Goal: Information Seeking & Learning: Learn about a topic

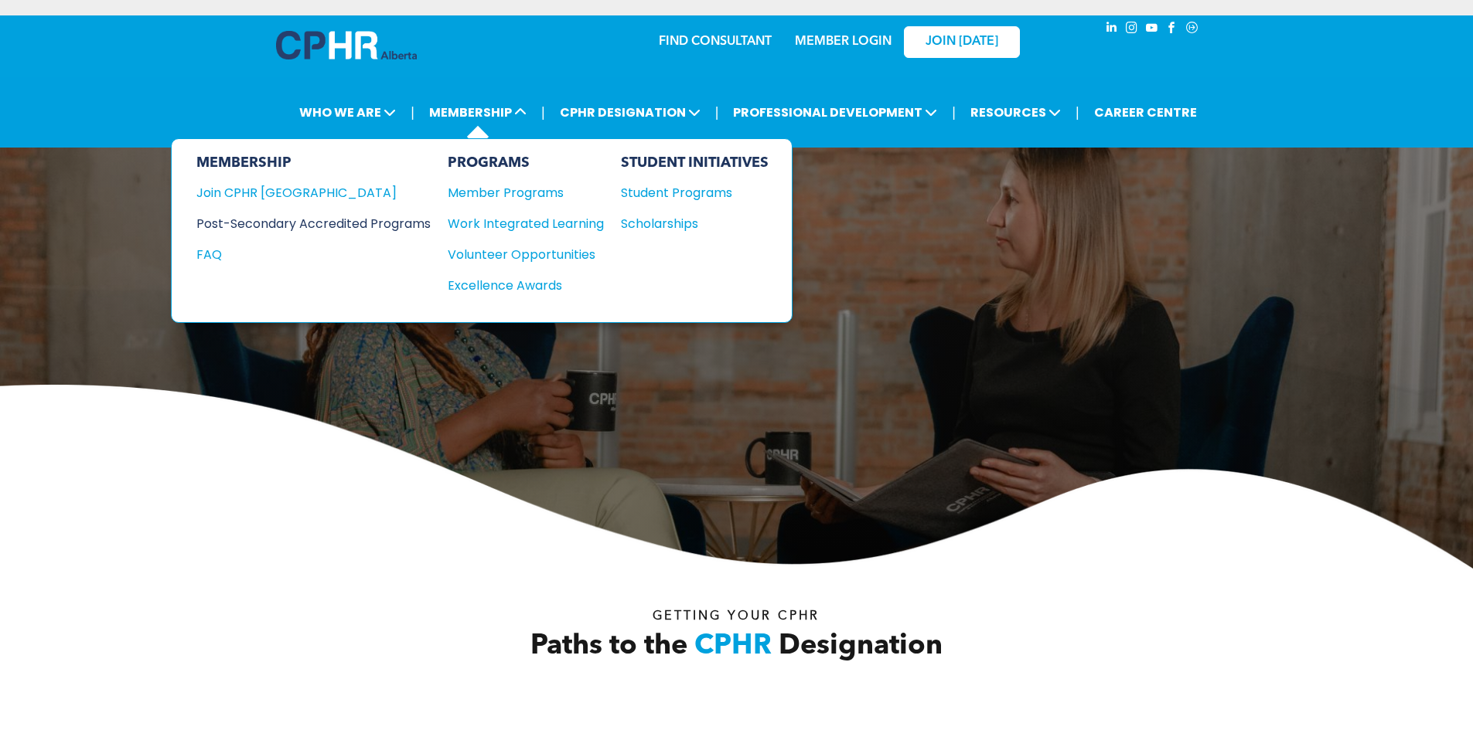
click at [407, 226] on div "Post-Secondary Accredited Programs" at bounding box center [301, 223] width 211 height 19
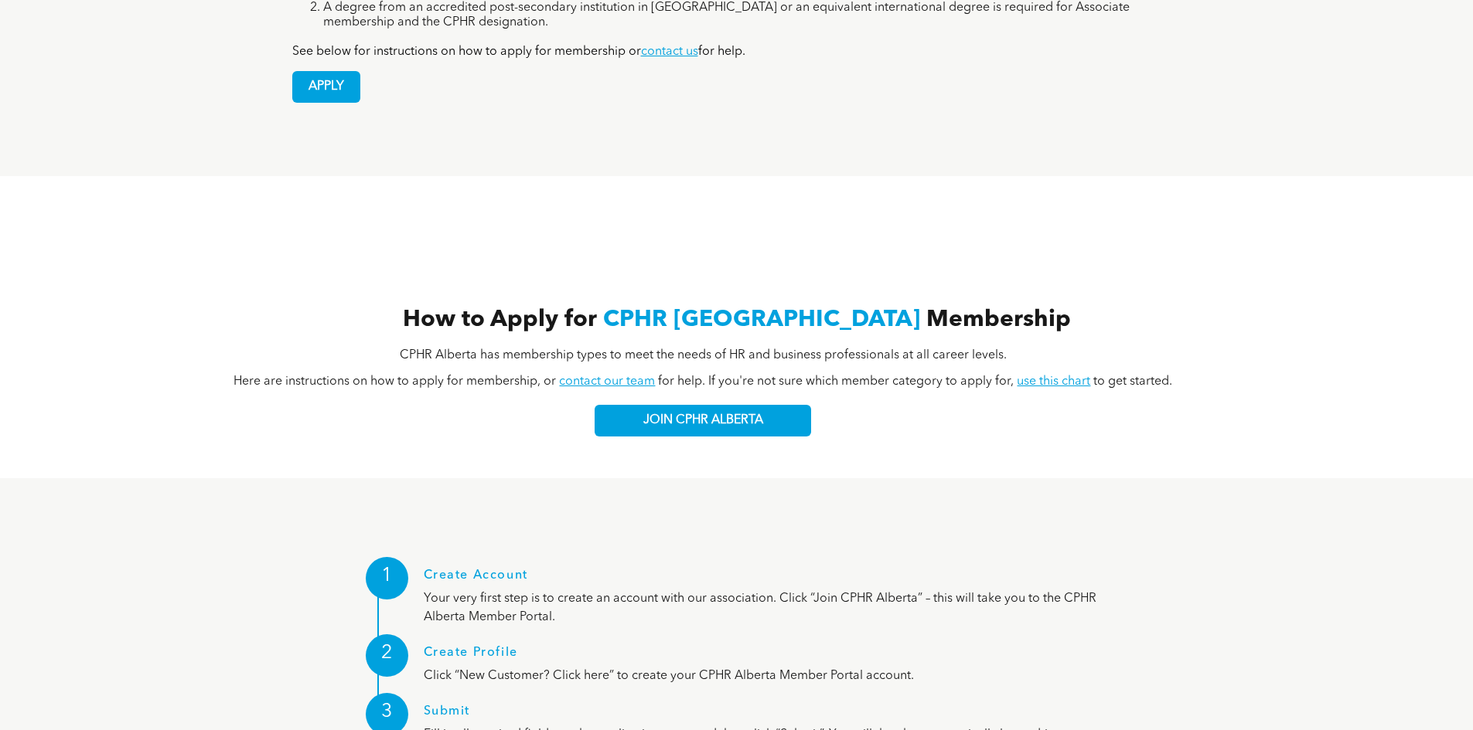
scroll to position [1546, 0]
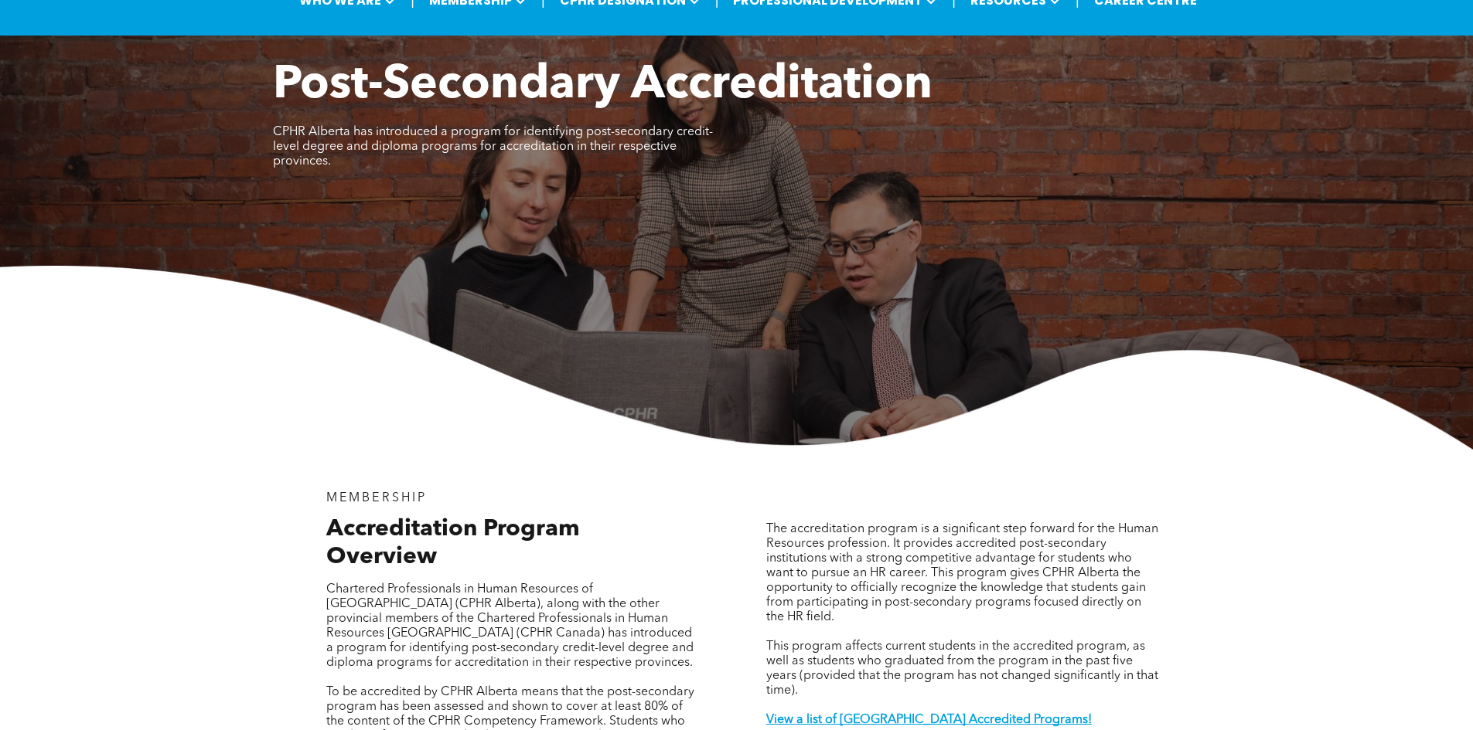
scroll to position [309, 0]
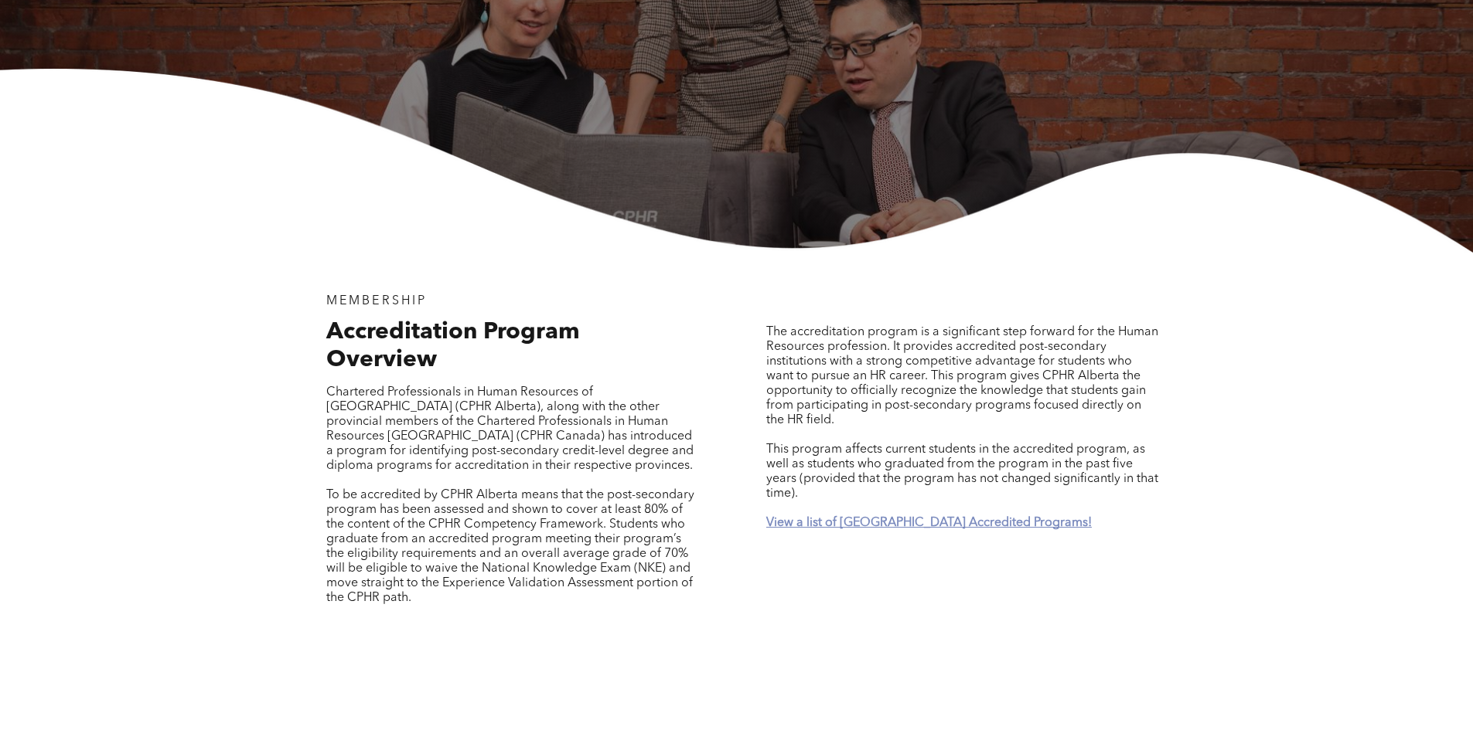
click at [866, 517] on strong "View a list of [GEOGRAPHIC_DATA] Accredited Programs!" at bounding box center [928, 523] width 325 height 12
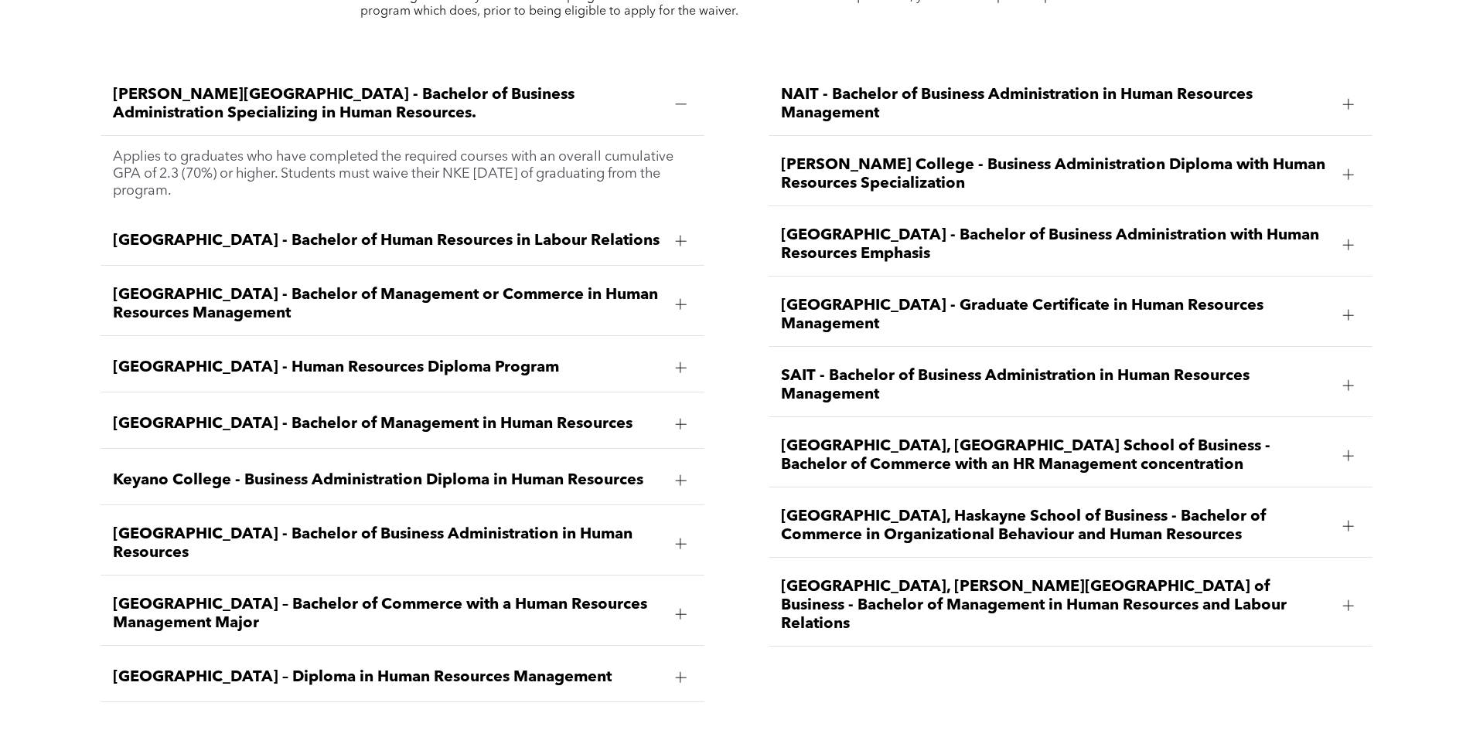
scroll to position [2358, 0]
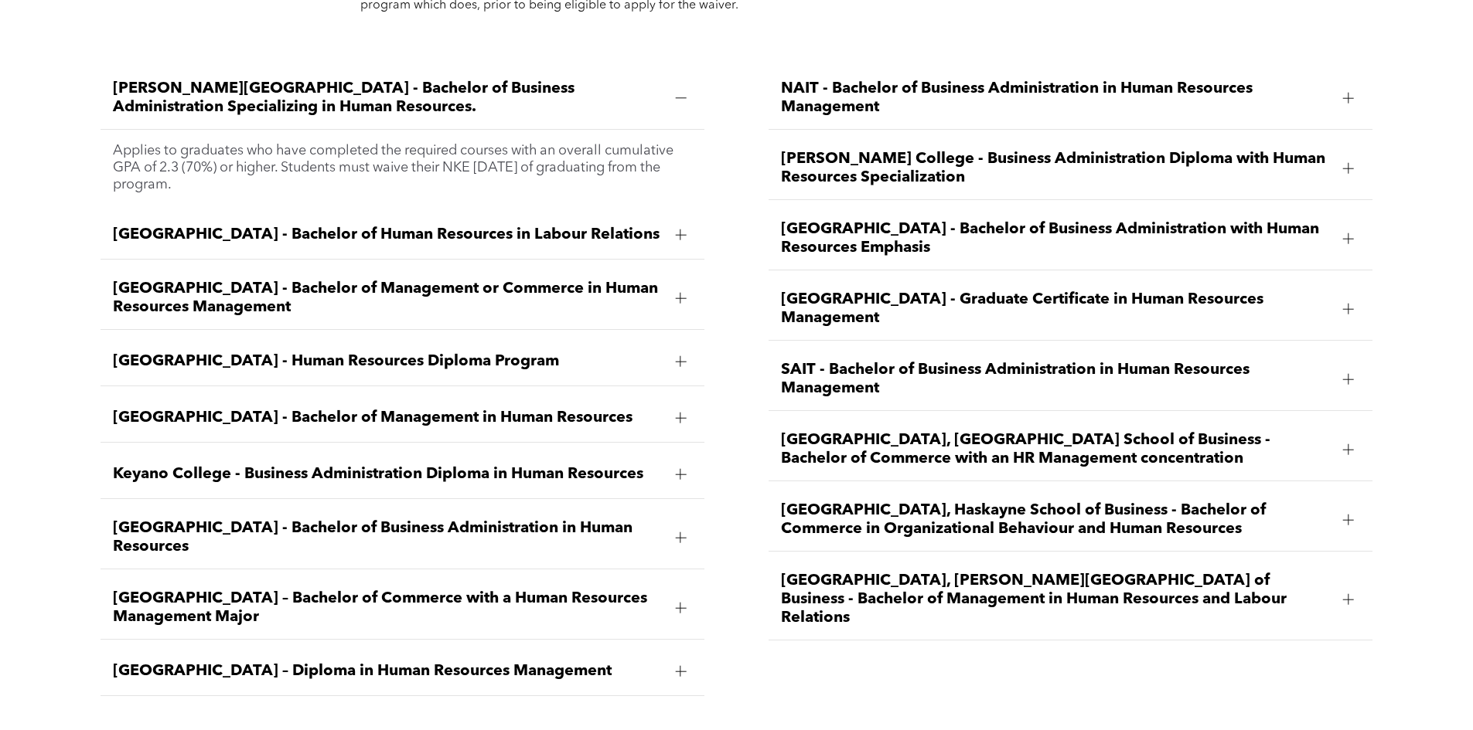
click at [672, 463] on div at bounding box center [680, 474] width 23 height 23
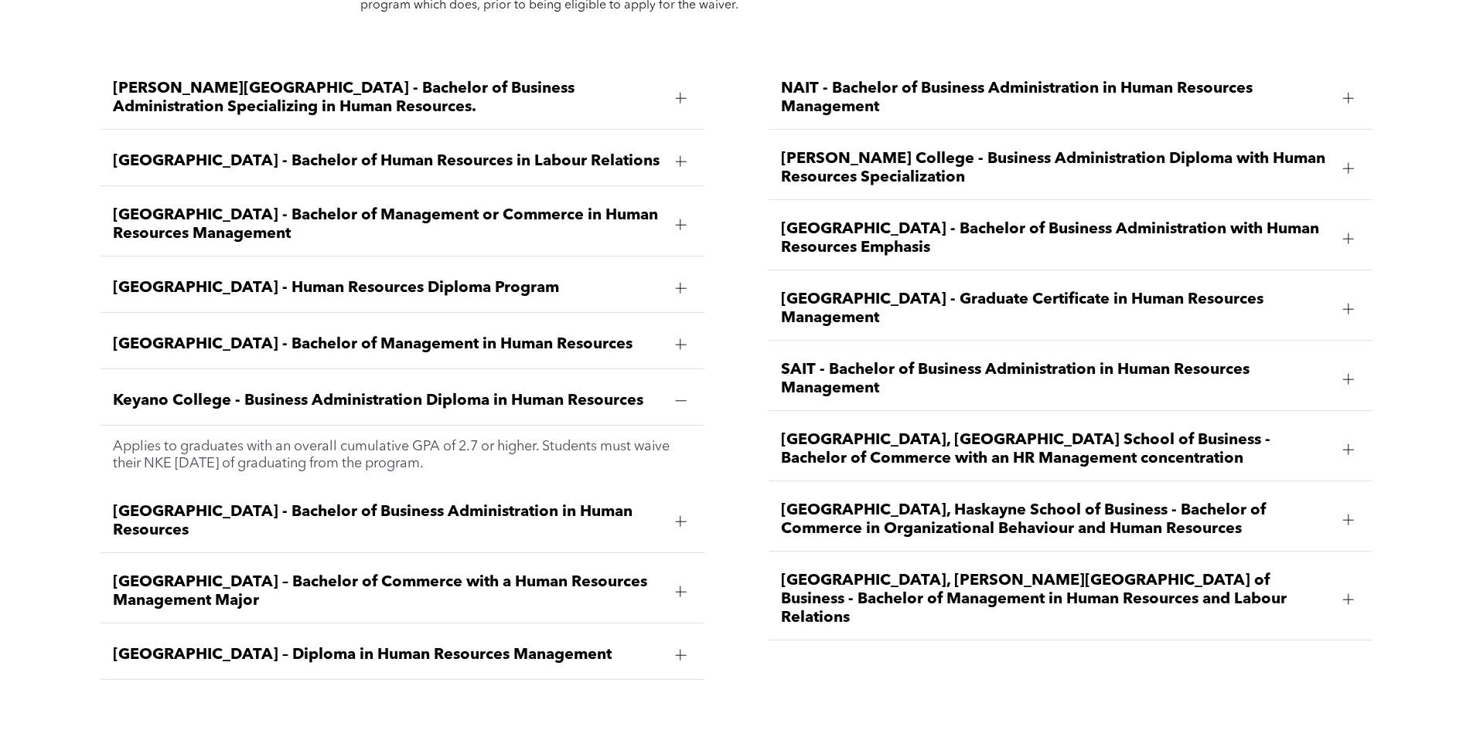
click at [677, 516] on div at bounding box center [680, 521] width 11 height 11
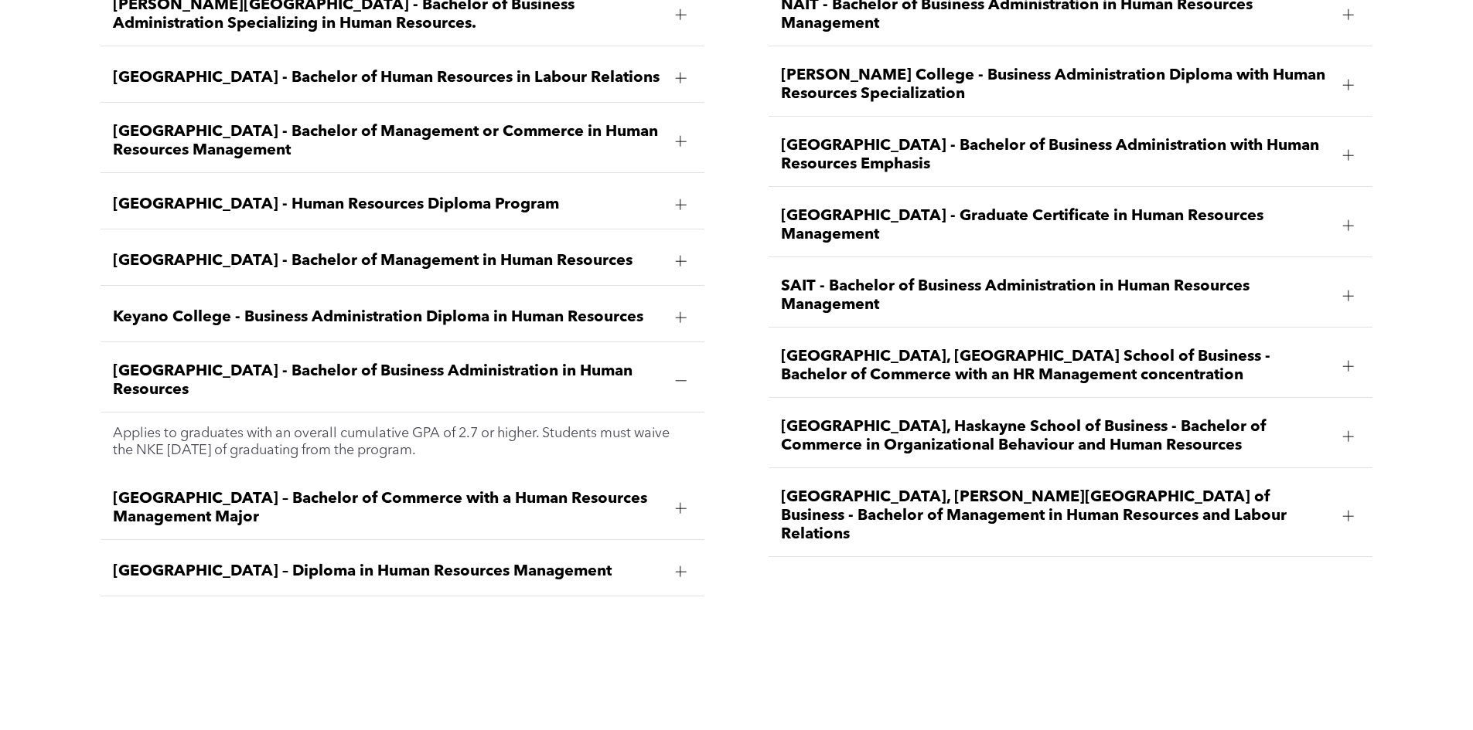
scroll to position [2465, 0]
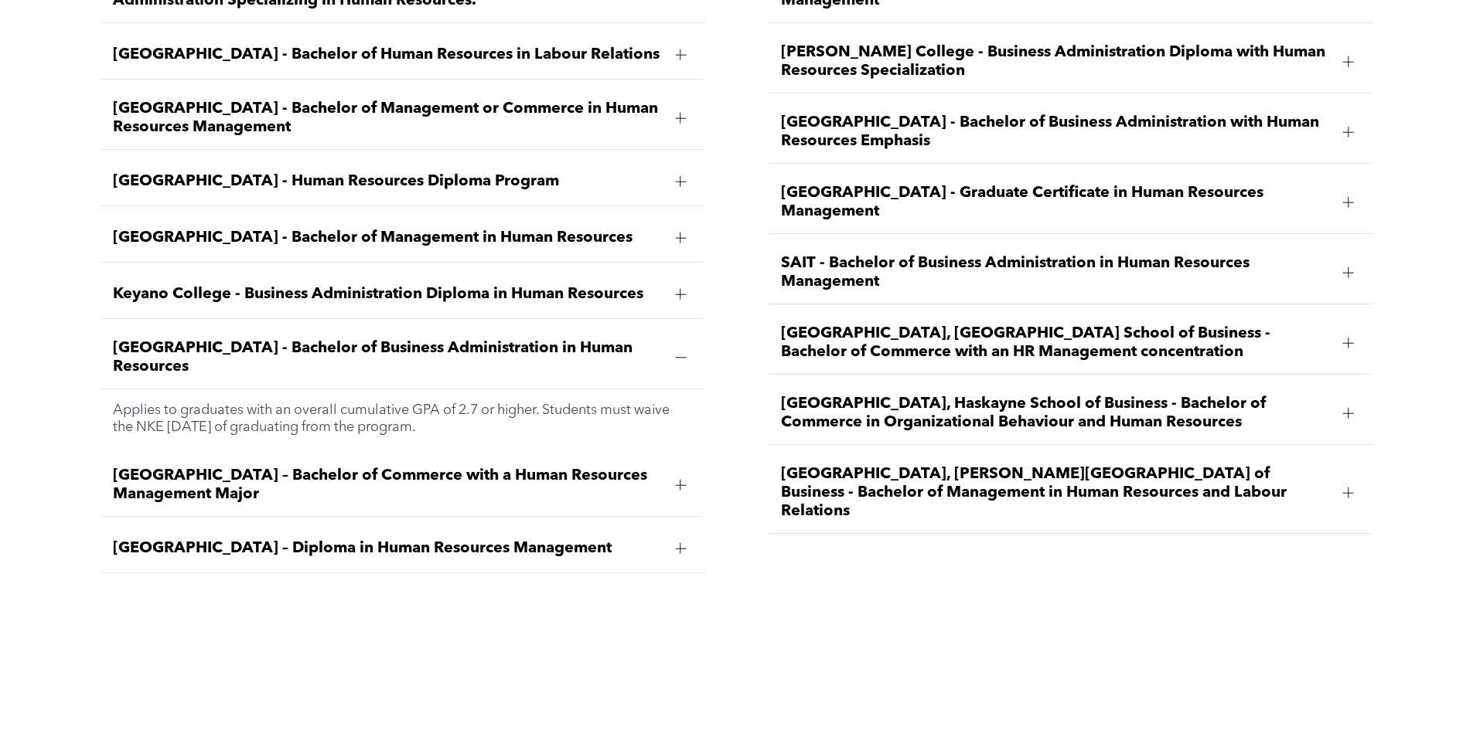
click at [676, 289] on div at bounding box center [680, 294] width 11 height 11
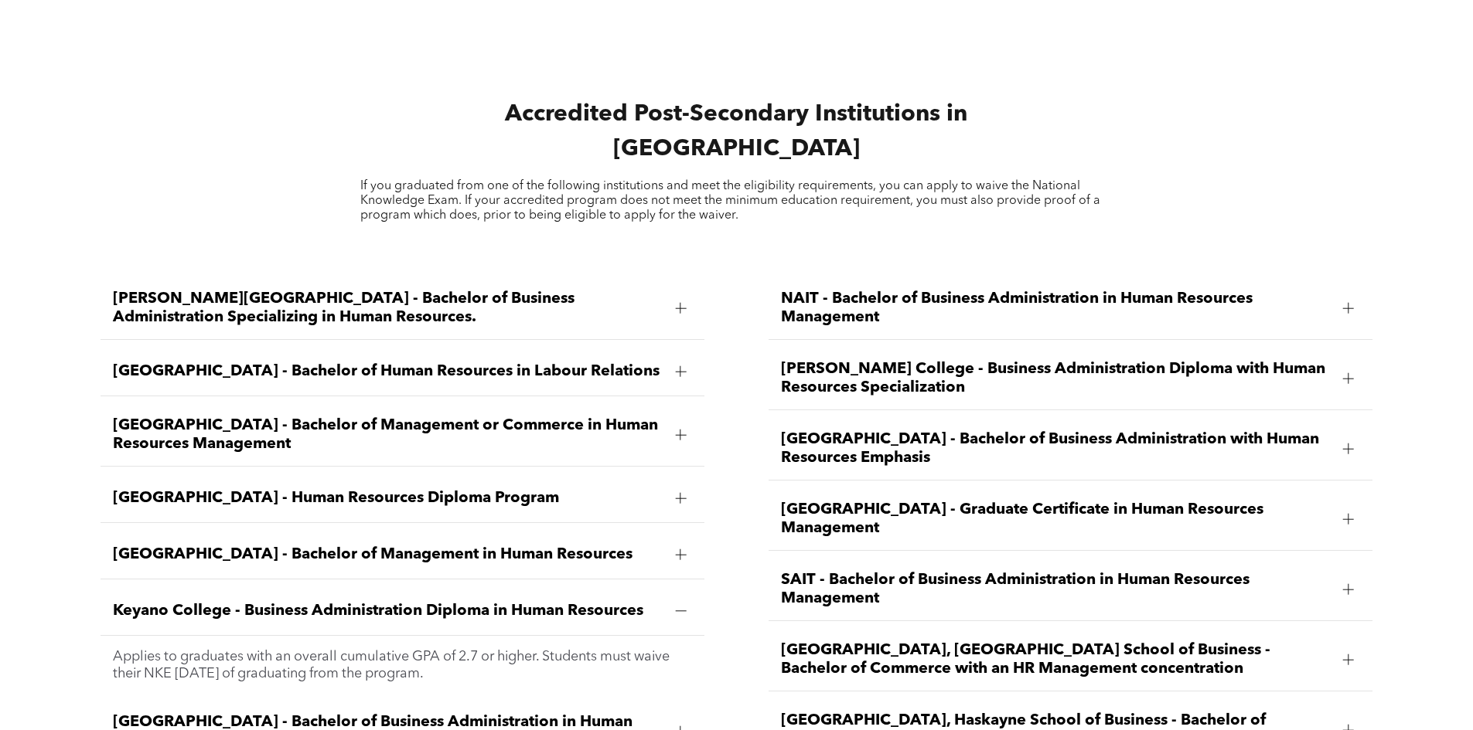
scroll to position [2079, 0]
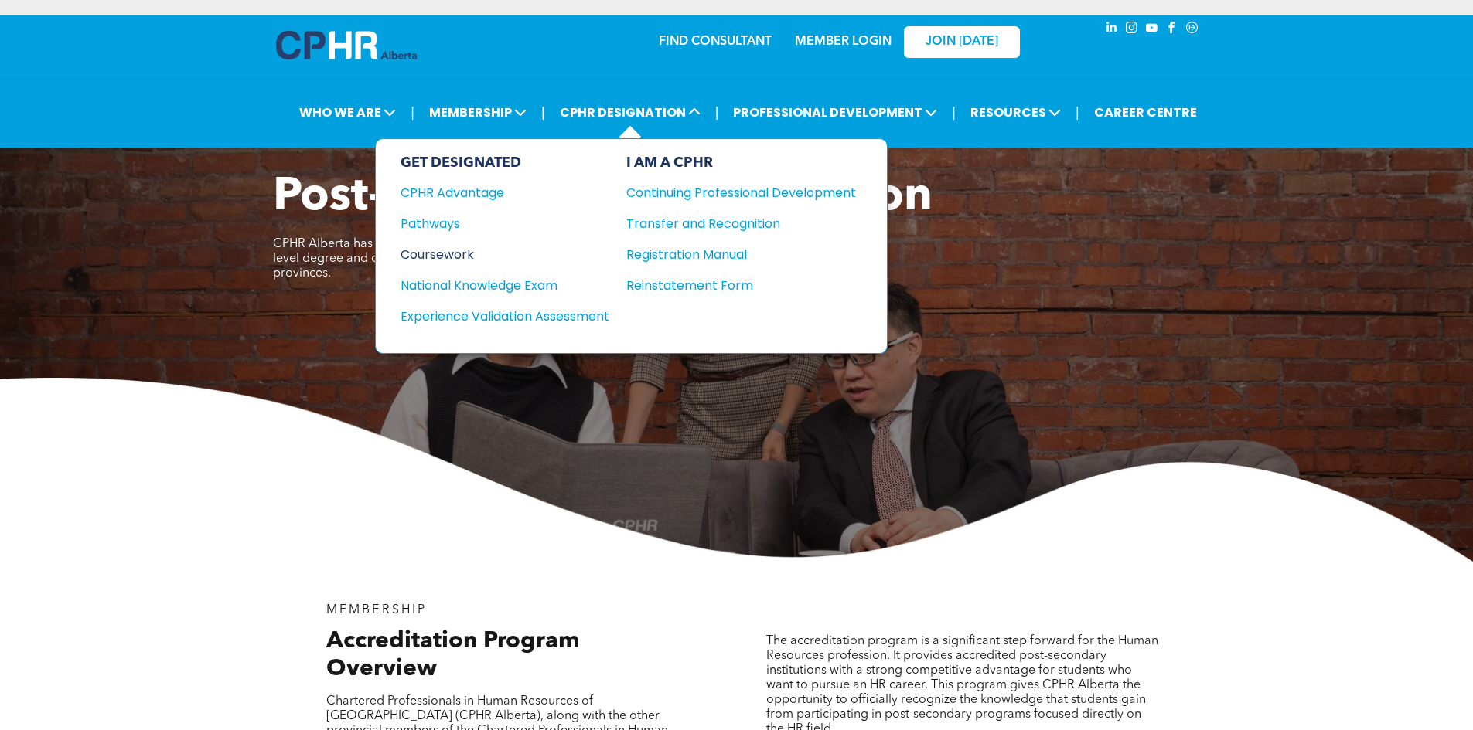
click at [441, 250] on div "Coursework" at bounding box center [494, 254] width 188 height 19
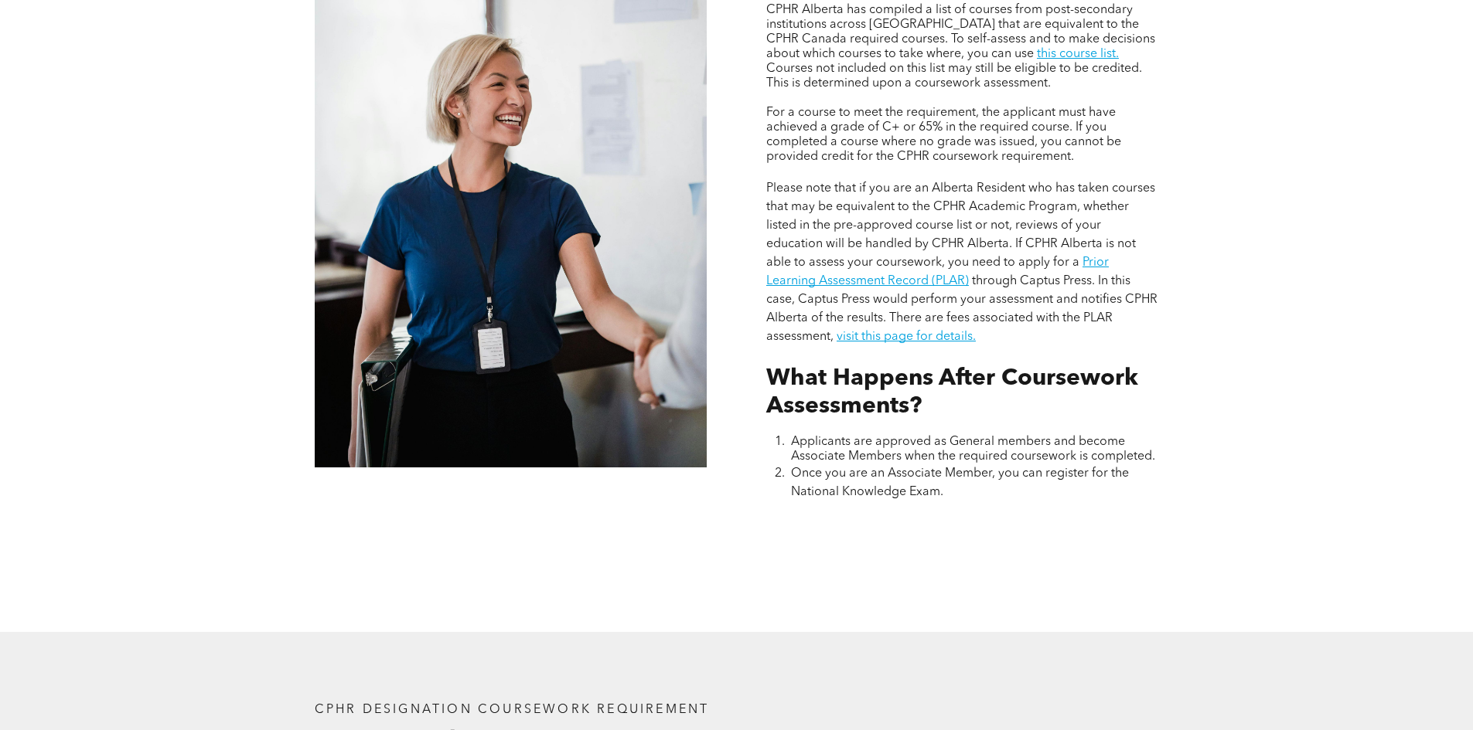
scroll to position [1391, 0]
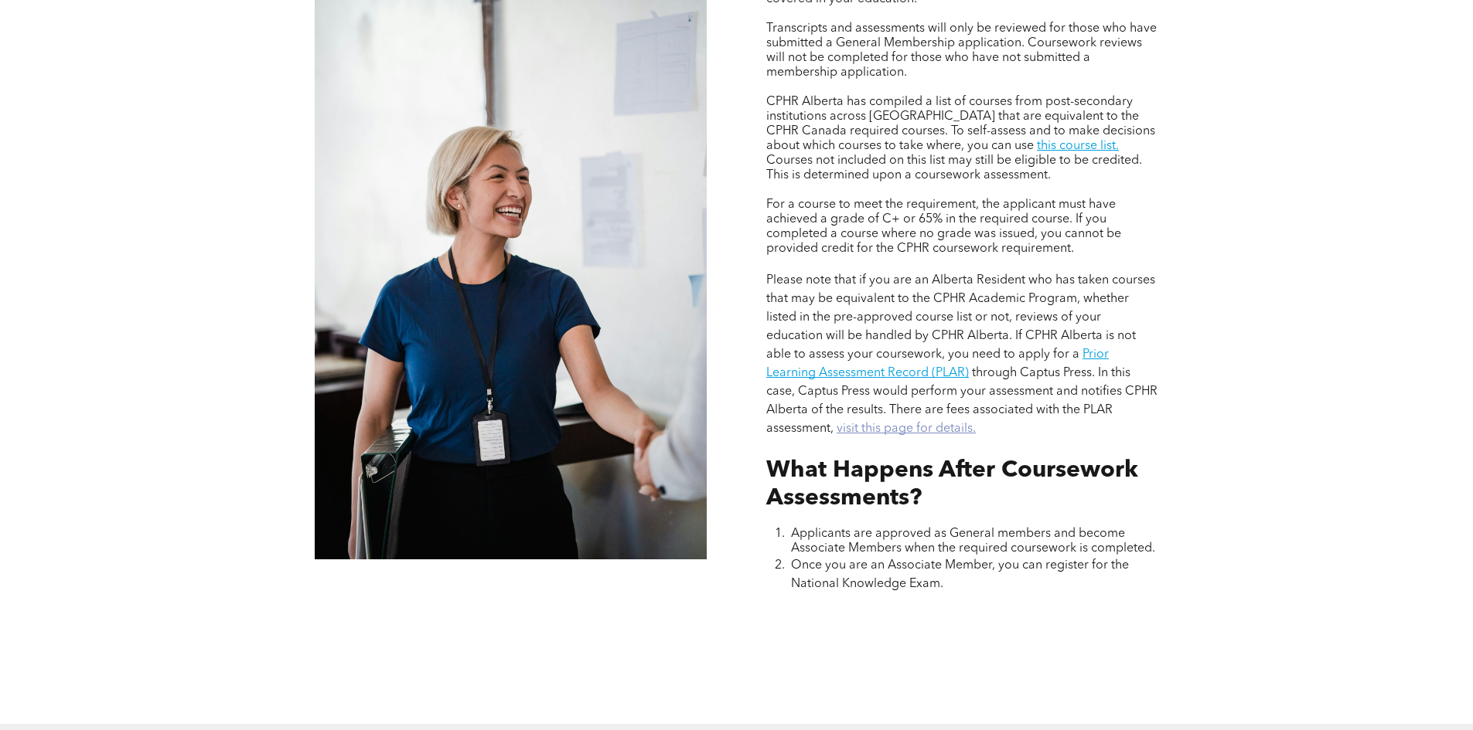
click at [911, 426] on link "visit this page for details." at bounding box center [905, 429] width 139 height 12
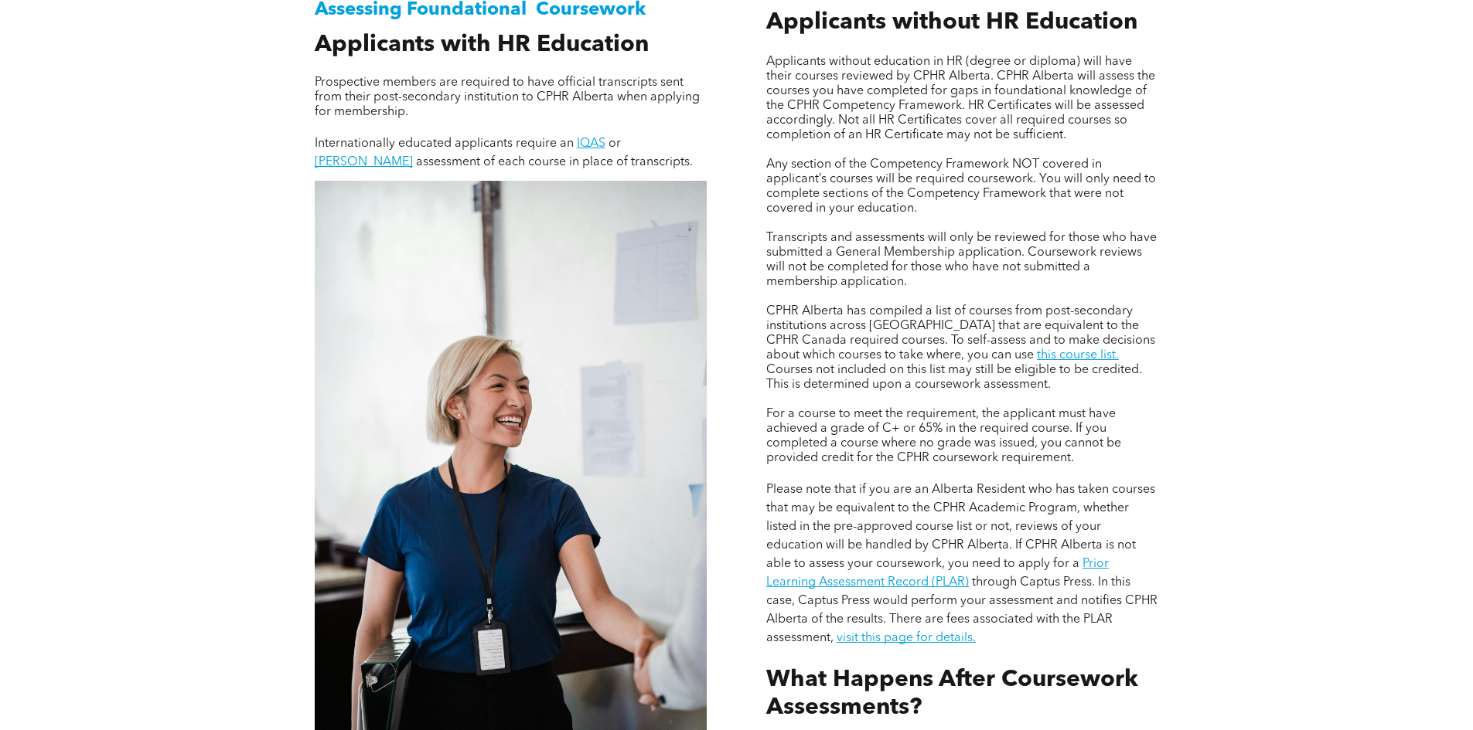
scroll to position [1160, 0]
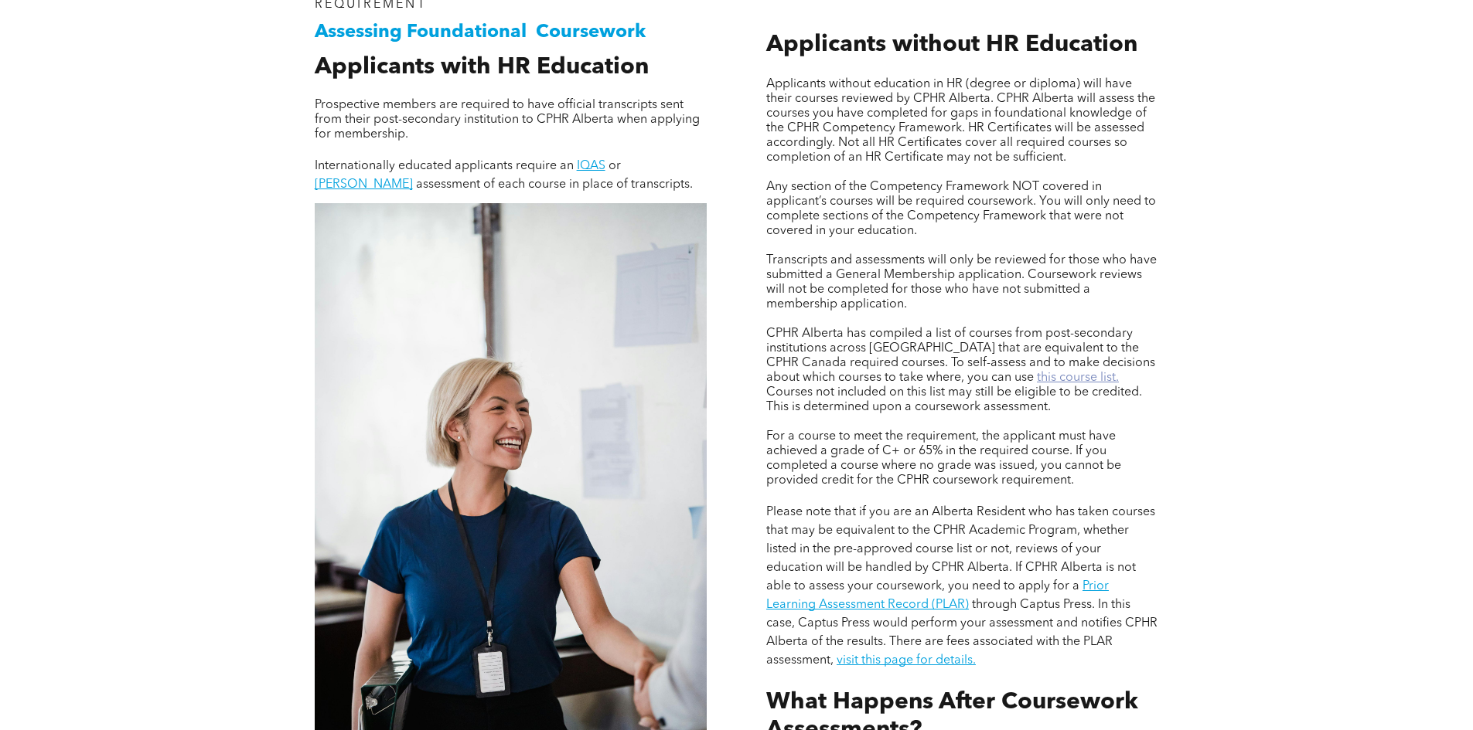
click at [1037, 374] on link "this course list." at bounding box center [1078, 378] width 82 height 12
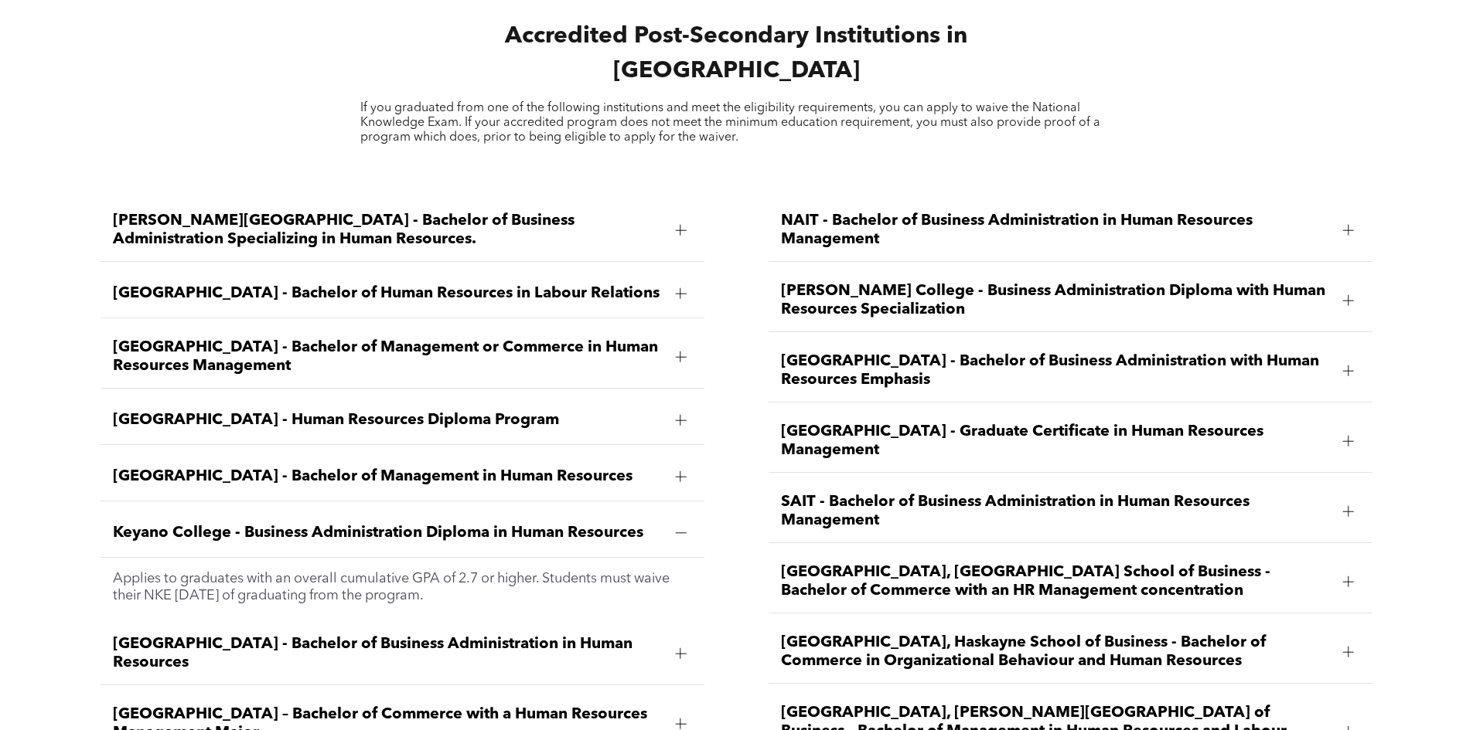
scroll to position [2233, 0]
